Goal: Task Accomplishment & Management: Understand process/instructions

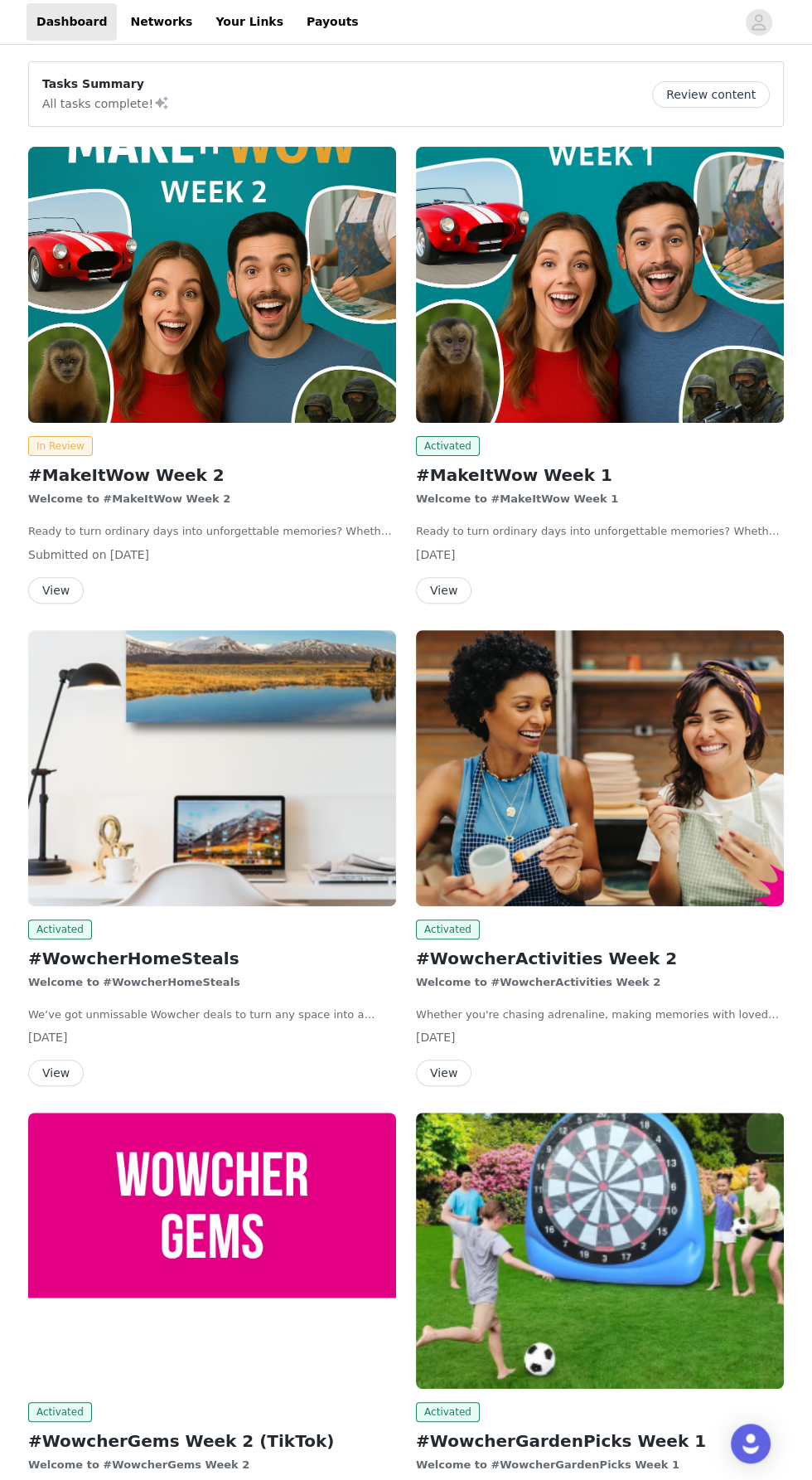
click at [227, 999] on div "Welcome to #WowcherHomeSteals We’ve got unmissable Wowcher deals to turn any sp…" at bounding box center [212, 998] width 368 height 49
click at [73, 1065] on button "View" at bounding box center [55, 1073] width 55 height 27
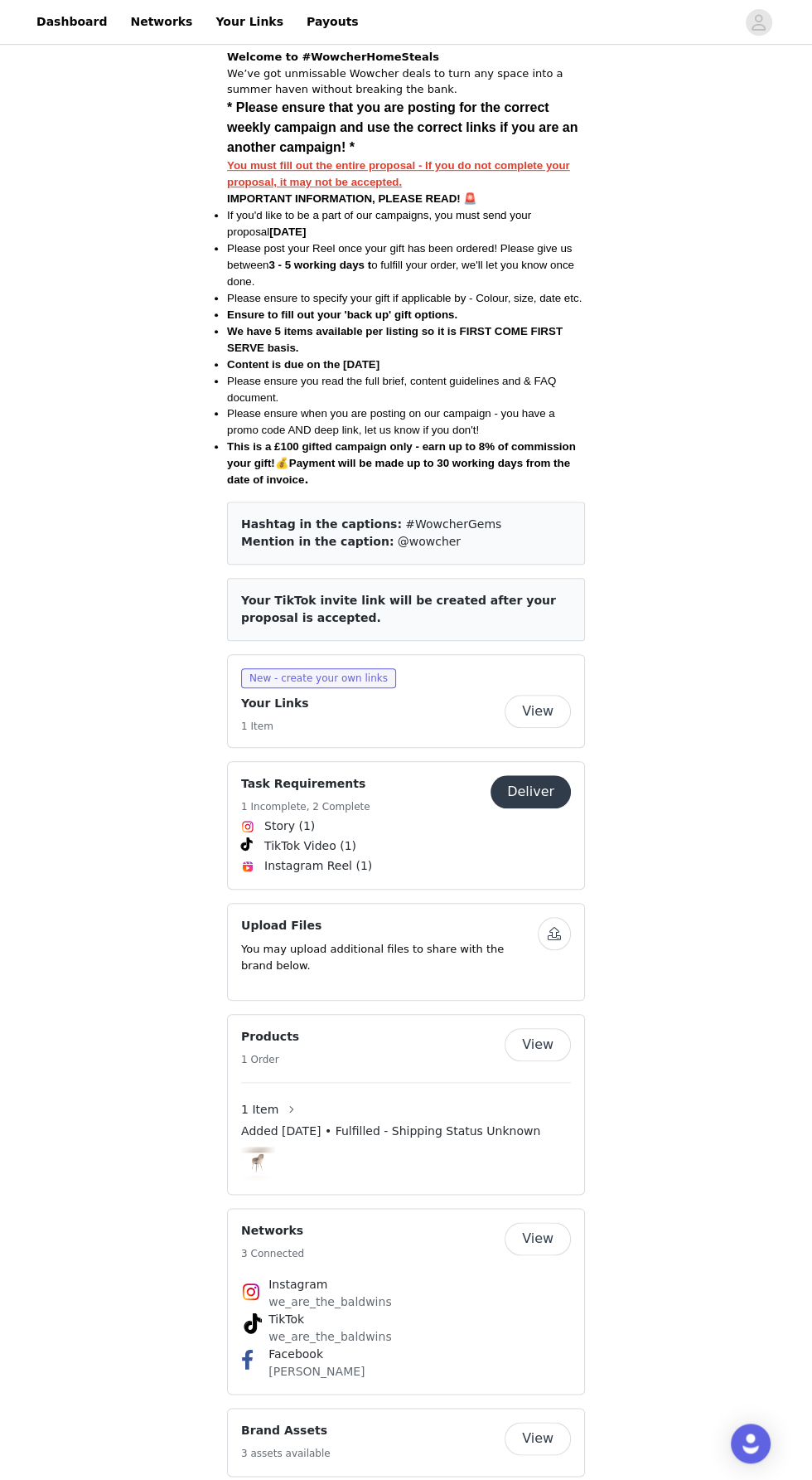
scroll to position [536, 0]
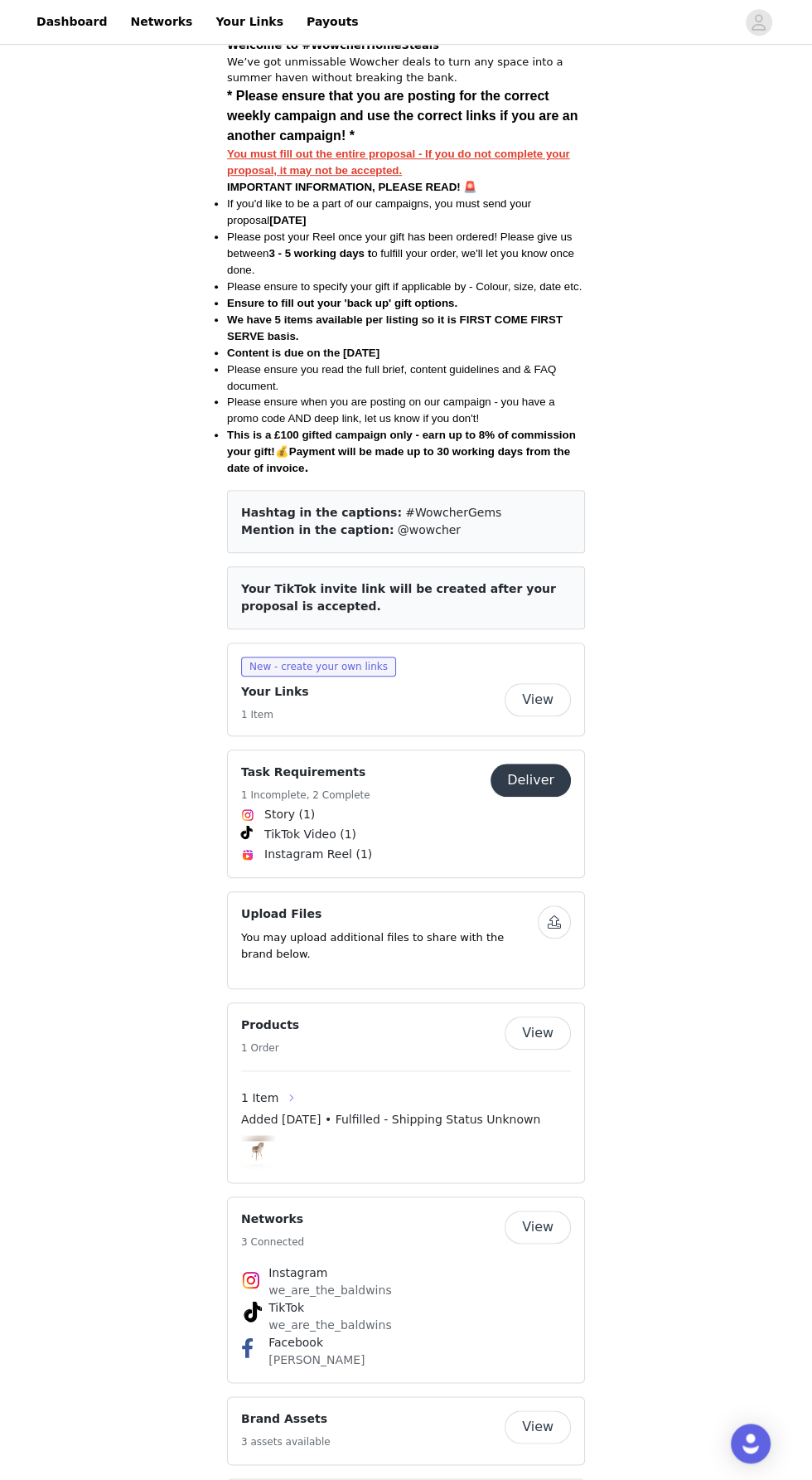
click at [278, 1084] on button "button" at bounding box center [291, 1097] width 27 height 27
